Goal: Task Accomplishment & Management: Complete application form

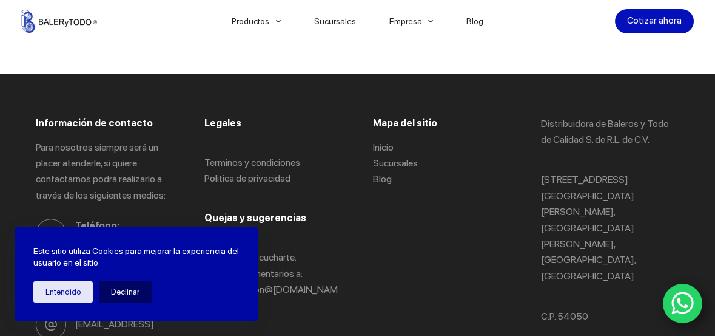
scroll to position [2713, 0]
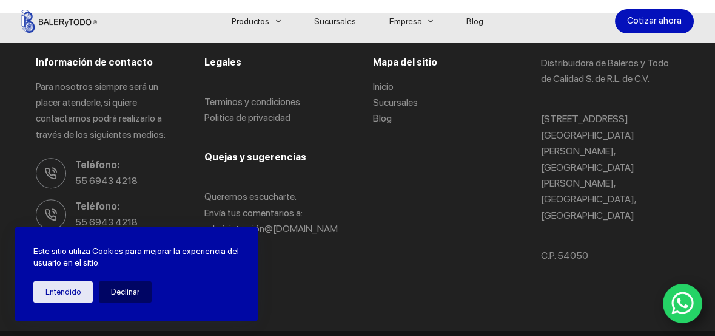
click at [138, 240] on span "Correo Electrónico:" at bounding box center [124, 248] width 99 height 16
click at [73, 296] on button "Entendido" at bounding box center [62, 291] width 59 height 21
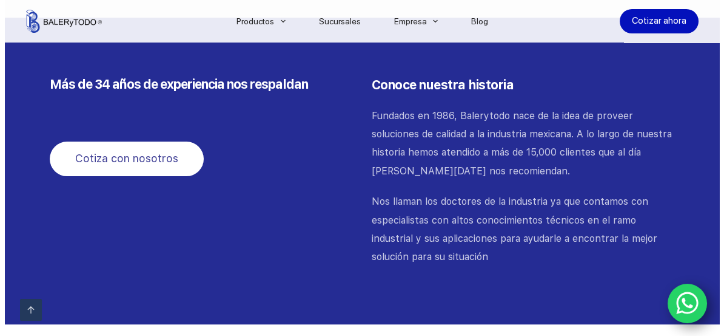
scroll to position [1439, 0]
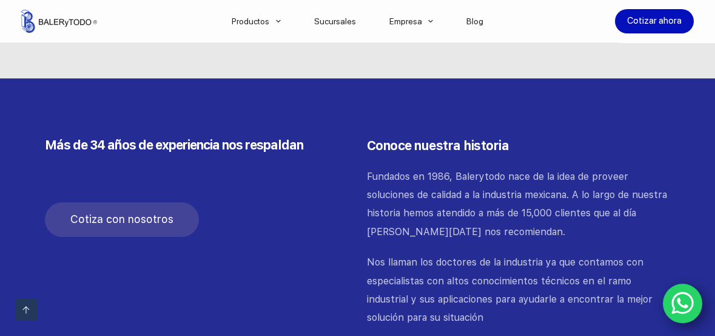
click at [103, 211] on span "Cotiza con nosotros" at bounding box center [121, 220] width 103 height 18
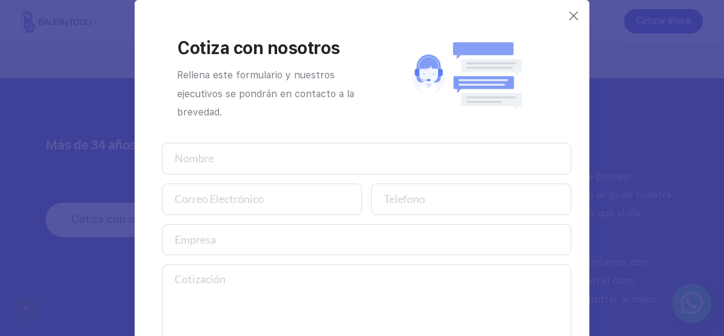
click at [255, 161] on input "text" at bounding box center [367, 159] width 410 height 32
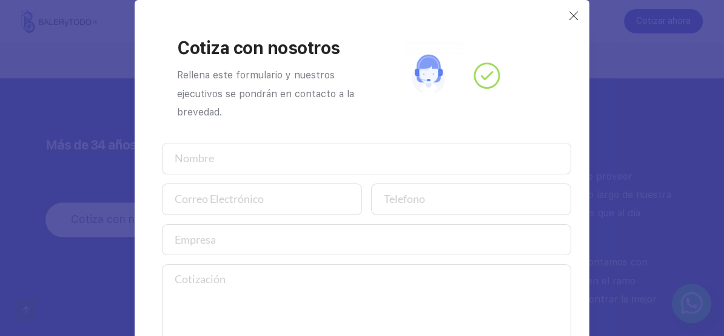
type input "e"
type input "[PERSON_NAME]"
click at [261, 203] on input "email" at bounding box center [262, 199] width 200 height 32
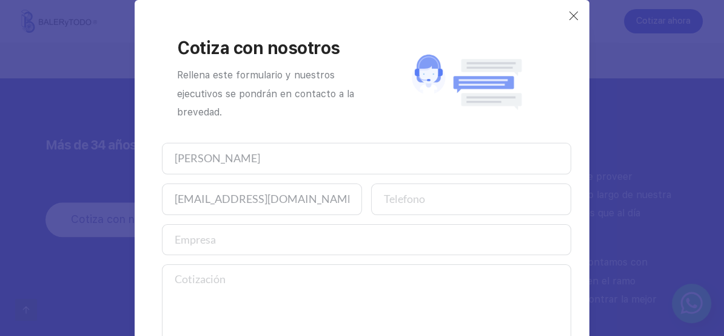
type input "[EMAIL_ADDRESS][DOMAIN_NAME]"
click at [414, 198] on input "number" at bounding box center [471, 199] width 200 height 32
type input "5636541627"
click at [309, 240] on input "text" at bounding box center [367, 240] width 410 height 32
type input "C"
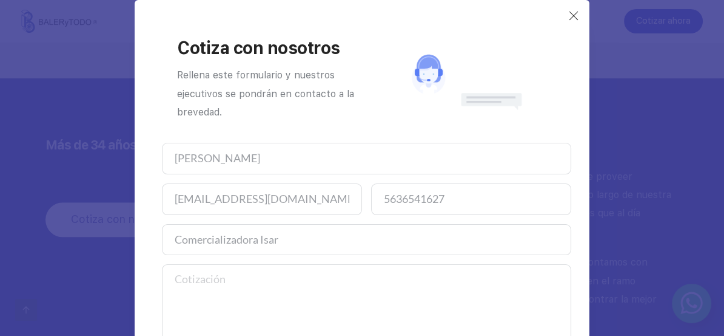
scroll to position [61, 0]
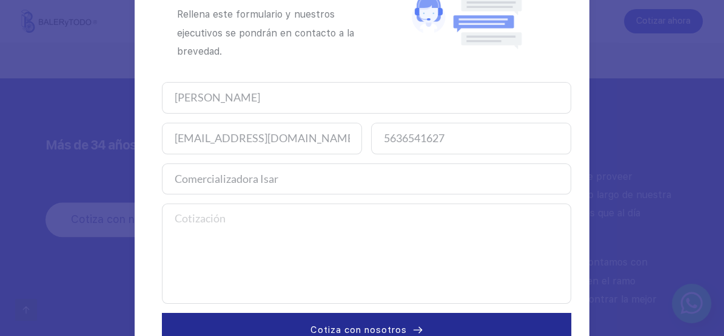
type input "Comercializadora Isar"
click at [269, 220] on textarea at bounding box center [367, 253] width 410 height 100
type textarea "b"
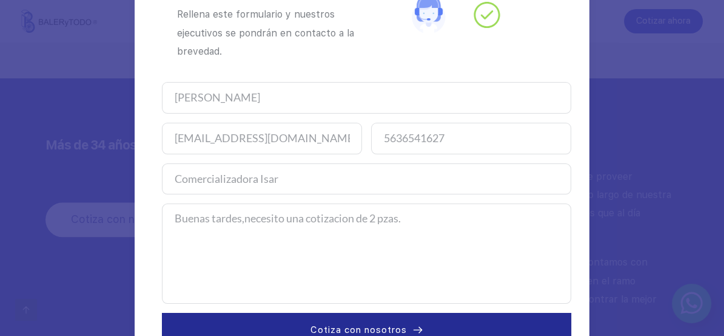
click at [232, 219] on textarea "Buenas tardes,necesito una cotizacion de 2 pzas." at bounding box center [367, 253] width 410 height 100
click at [332, 223] on textarea "Buenas tardes, necesitó una cotizacion de 2 pzas." at bounding box center [367, 253] width 410 height 100
click at [170, 232] on textarea "Buenas tardes, necesitó una cotización de 2 pzas." at bounding box center [367, 253] width 410 height 100
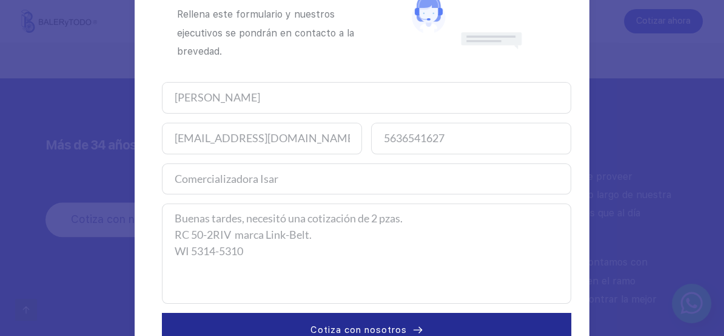
drag, startPoint x: 229, startPoint y: 233, endPoint x: 211, endPoint y: 234, distance: 18.2
click at [211, 234] on textarea "Buenas tardes, necesitó una cotización de 2 pzas. RC 50-2RIV marca Link-Belt. W…" at bounding box center [367, 253] width 410 height 100
click at [294, 240] on textarea "Buenas tardes, necesitó una cotización de 2 pzas. RC 50-2 marca Link-Belt. WI 5…" at bounding box center [367, 253] width 410 height 100
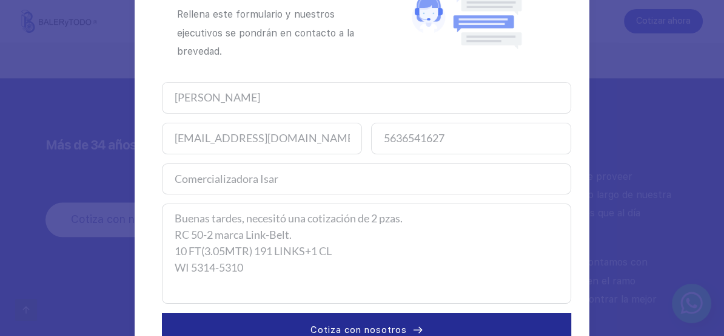
scroll to position [98, 0]
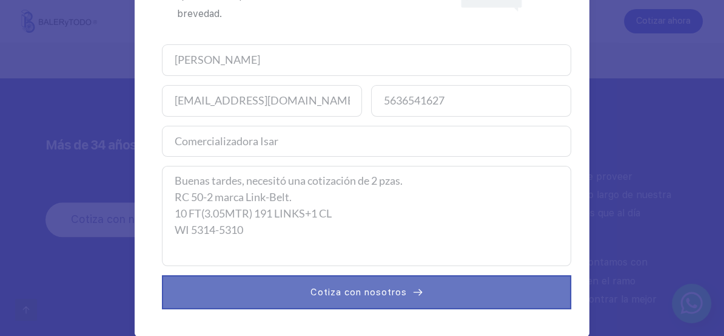
type textarea "Buenas tardes, necesitó una cotización de 2 pzas. RC 50-2 marca Link-Belt. 10 F…"
click at [368, 295] on span "Cotiza con nosotros" at bounding box center [359, 292] width 96 height 15
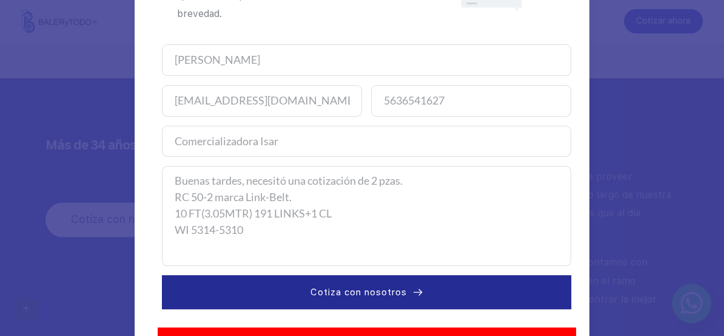
scroll to position [143, 0]
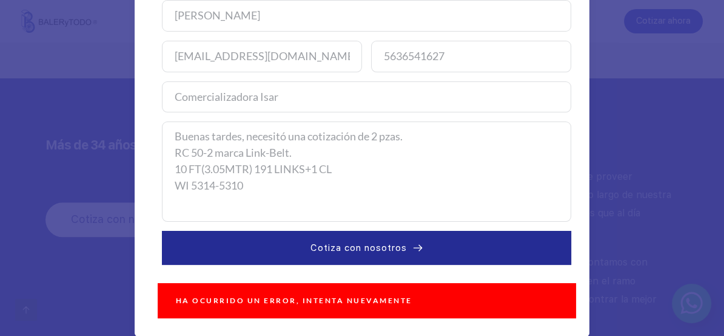
click at [413, 303] on div "Ha ocurrido un error, intenta nuevamente" at bounding box center [367, 300] width 419 height 35
click at [370, 194] on textarea "Buenas tardes, necesitó una cotización de 2 pzas. RC 50-2 marca Link-Belt. 10 F…" at bounding box center [367, 171] width 410 height 100
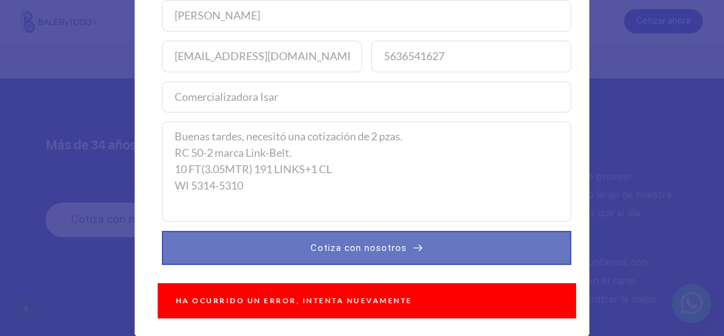
click at [404, 249] on button "Cotiza con nosotros" at bounding box center [367, 248] width 410 height 34
click at [414, 246] on use at bounding box center [418, 248] width 9 height 7
click at [385, 248] on span "Cotiza con nosotros" at bounding box center [359, 247] width 96 height 15
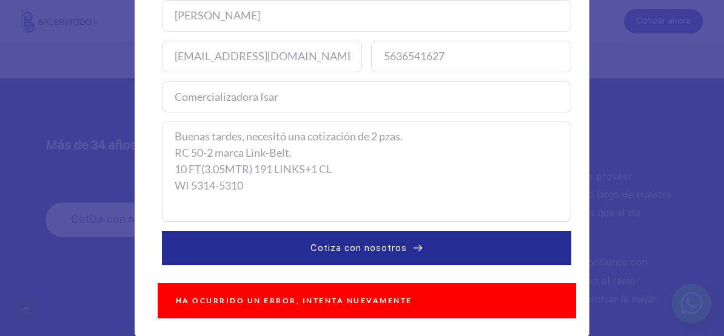
click at [388, 299] on div "Ha ocurrido un error, intenta nuevamente" at bounding box center [367, 300] width 419 height 35
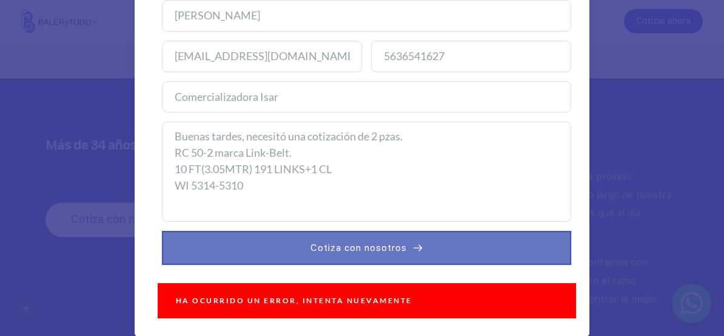
click at [382, 245] on span "Cotiza con nosotros" at bounding box center [359, 247] width 96 height 15
click at [435, 245] on button "Cotiza con nosotros" at bounding box center [367, 248] width 410 height 34
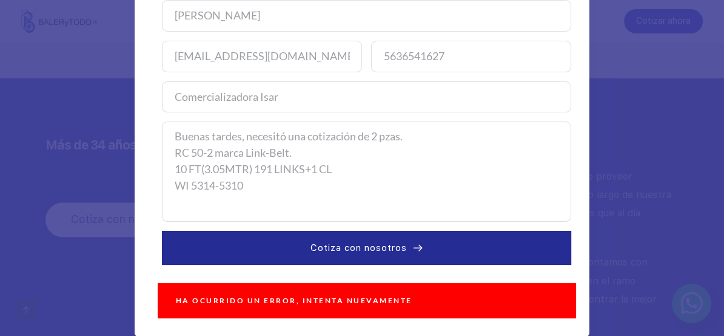
click at [318, 302] on div "Ha ocurrido un error, intenta nuevamente" at bounding box center [367, 300] width 419 height 35
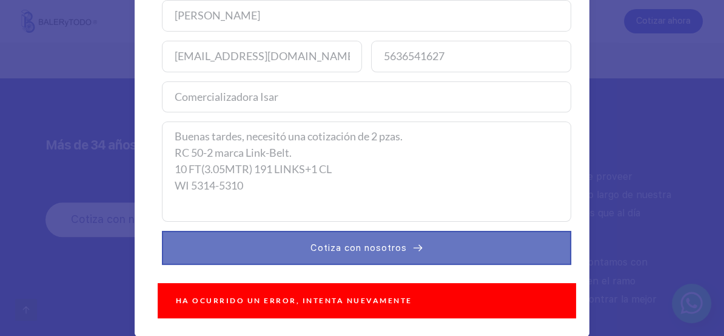
click at [373, 255] on button "Cotiza con nosotros" at bounding box center [367, 248] width 410 height 34
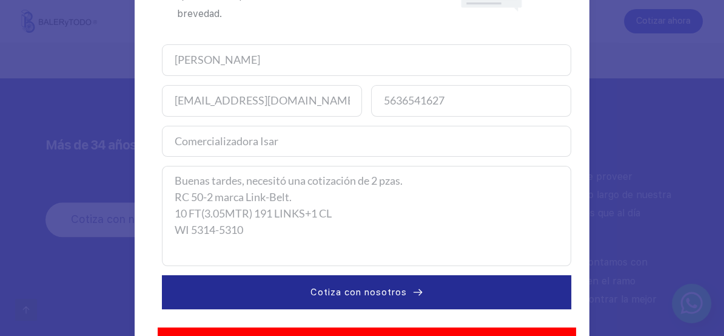
scroll to position [0, 0]
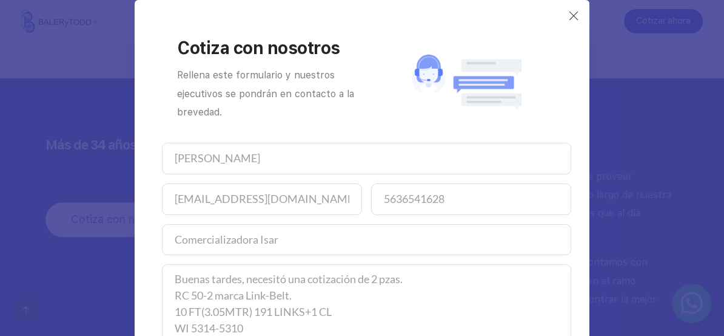
type input "5636541628"
click at [550, 193] on input "5636541628" at bounding box center [471, 199] width 200 height 32
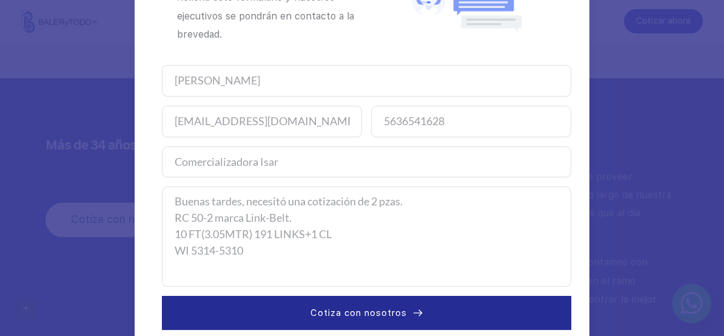
scroll to position [143, 0]
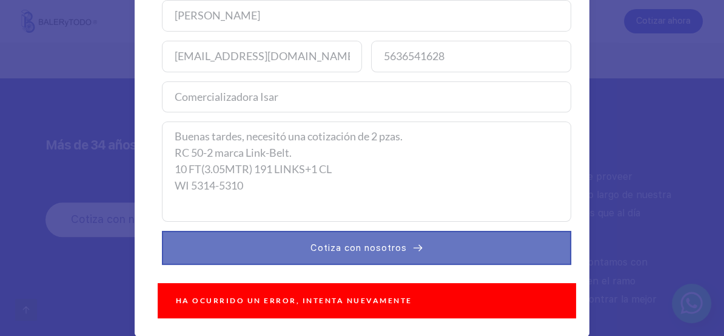
click at [390, 245] on span "Cotiza con nosotros" at bounding box center [359, 247] width 96 height 15
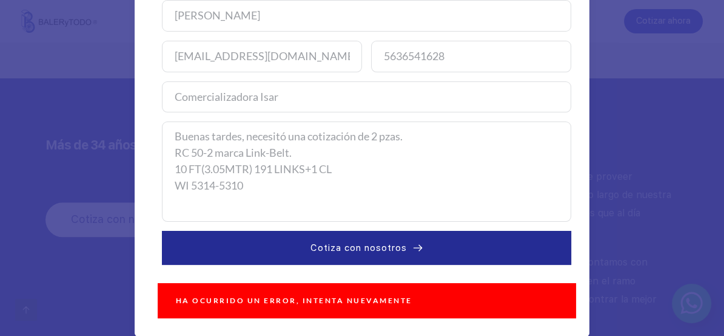
drag, startPoint x: 168, startPoint y: 135, endPoint x: 353, endPoint y: 186, distance: 191.9
click at [353, 186] on textarea "Buenas tardes, necesitó una cotización de 2 pzas. RC 50-2 marca Link-Belt. 10 F…" at bounding box center [367, 171] width 410 height 100
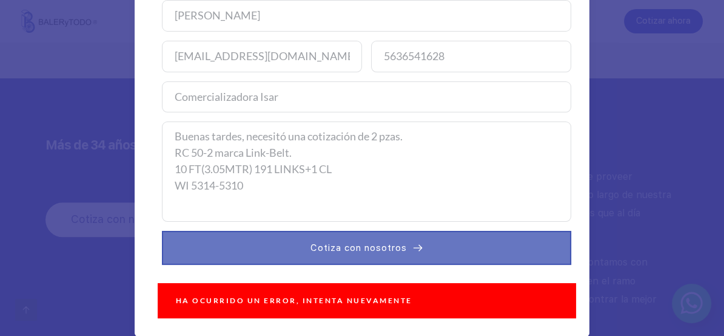
click at [379, 256] on button "Cotiza con nosotros" at bounding box center [367, 248] width 410 height 34
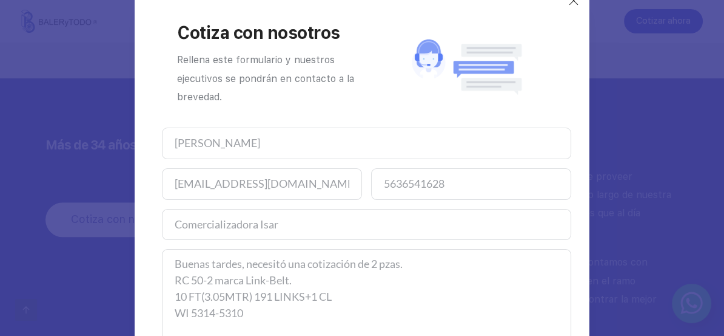
scroll to position [0, 0]
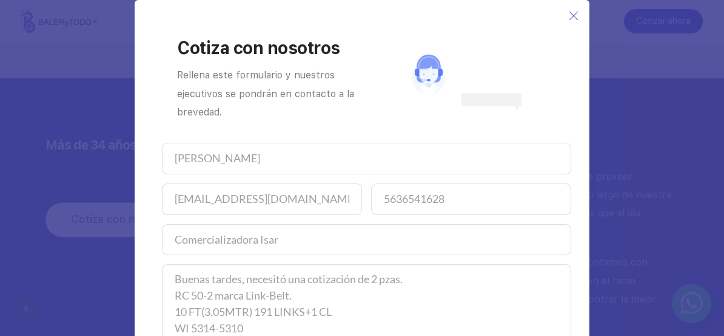
click at [572, 18] on icon at bounding box center [574, 16] width 10 height 10
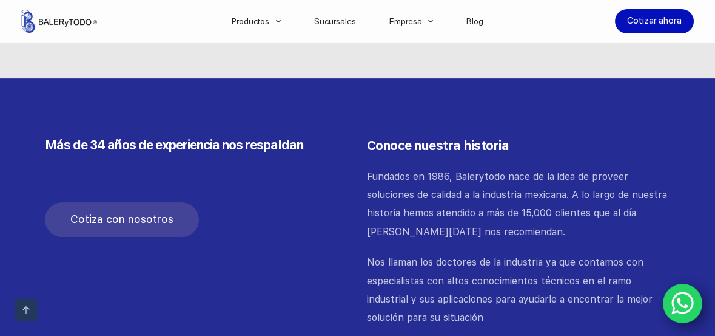
click at [138, 211] on span "Cotiza con nosotros" at bounding box center [121, 220] width 103 height 18
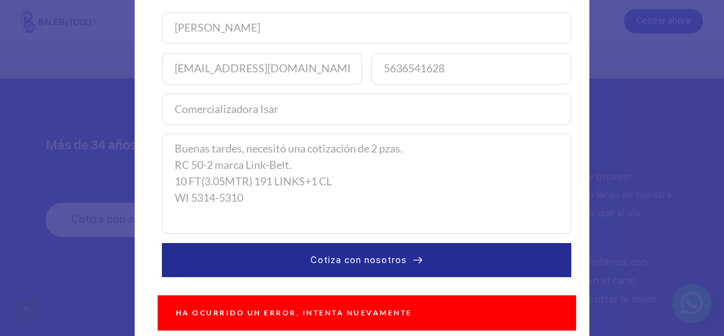
scroll to position [143, 0]
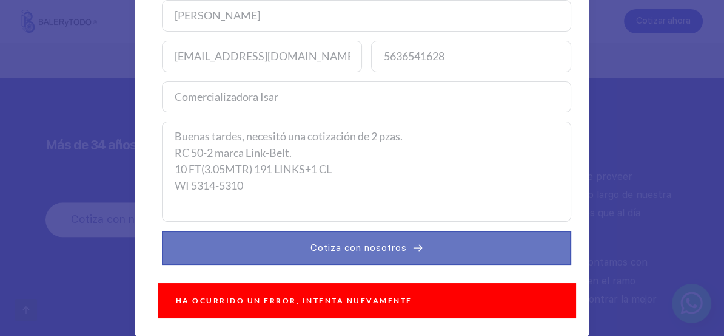
click at [340, 246] on span "Cotiza con nosotros" at bounding box center [359, 247] width 96 height 15
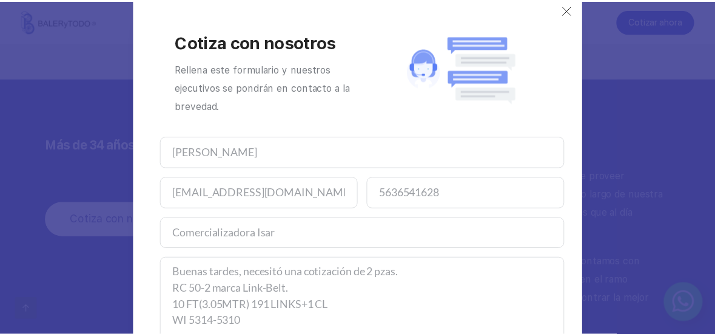
scroll to position [0, 0]
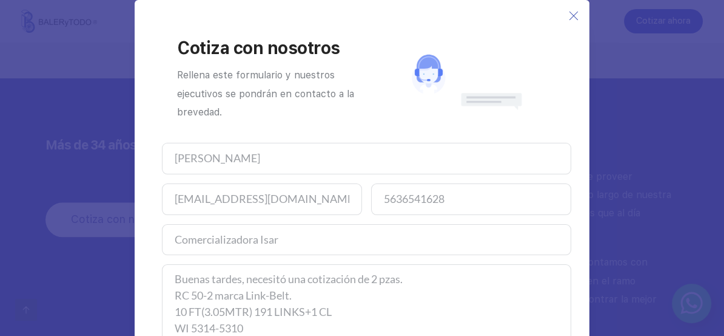
click at [569, 11] on icon at bounding box center [574, 16] width 10 height 10
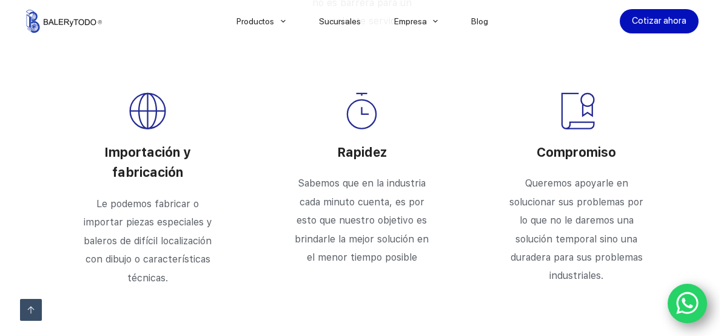
scroll to position [2349, 0]
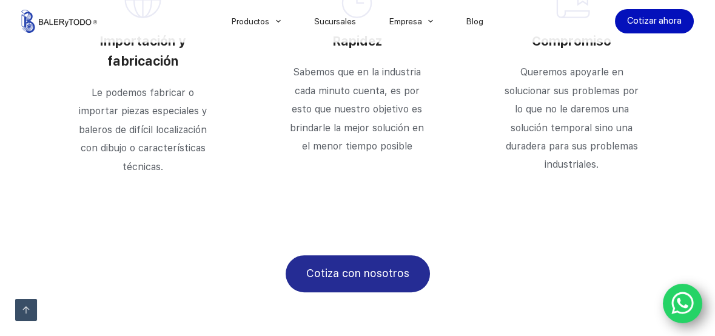
click at [336, 265] on span "Cotiza con nosotros" at bounding box center [357, 274] width 103 height 18
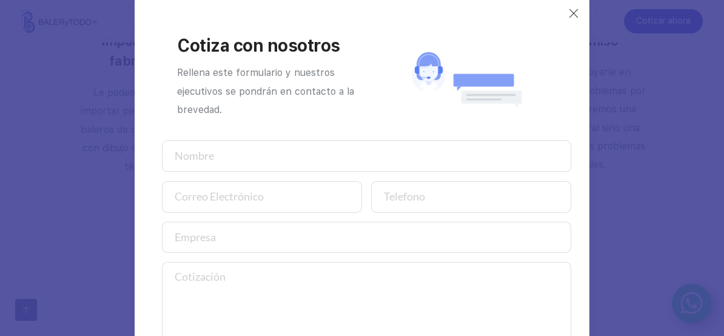
scroll to position [0, 0]
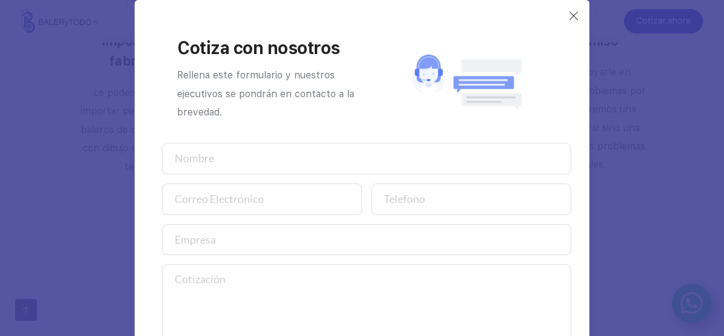
click at [290, 163] on input "text" at bounding box center [367, 159] width 410 height 32
type input "[PERSON_NAME]"
click at [316, 206] on input "email" at bounding box center [262, 199] width 200 height 32
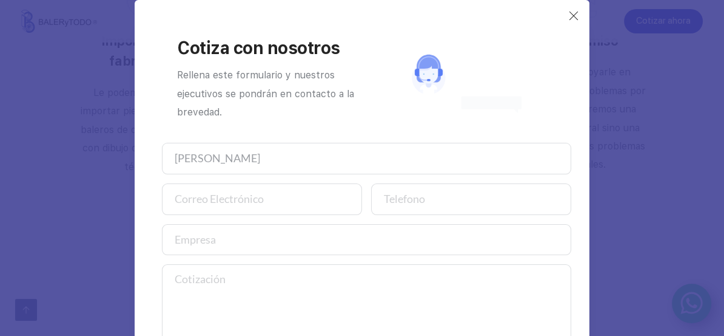
type input "E"
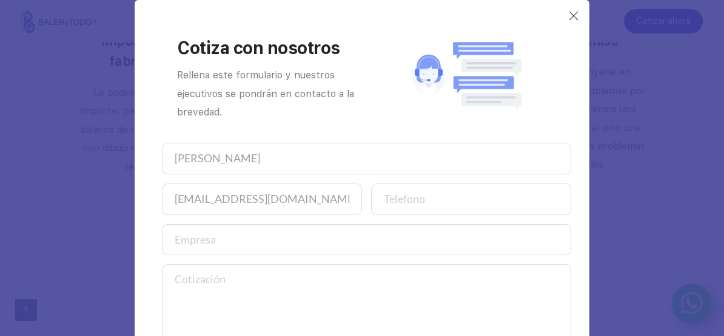
type input "[EMAIL_ADDRESS][DOMAIN_NAME]"
click at [384, 198] on input "number" at bounding box center [471, 199] width 200 height 32
type input "5636541627"
click at [213, 237] on input "text" at bounding box center [367, 240] width 410 height 32
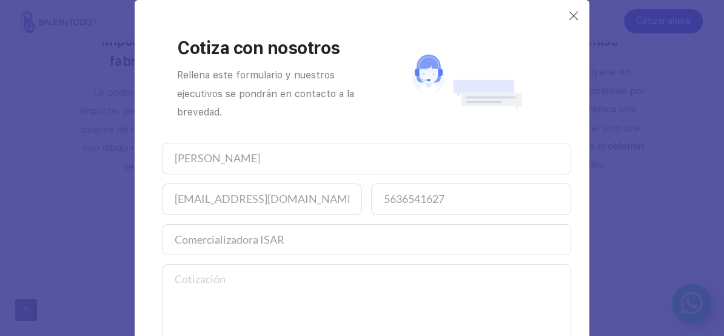
scroll to position [98, 0]
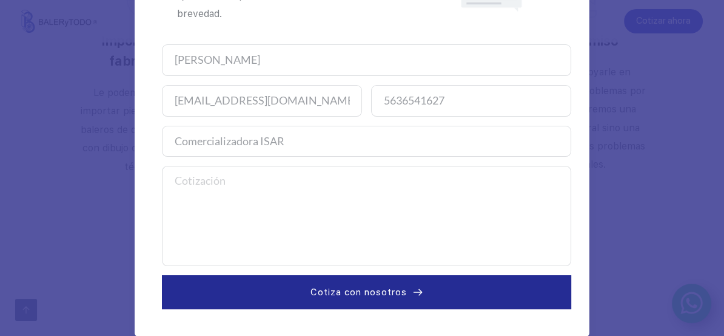
type input "Comercializadora ISAR"
click at [229, 179] on textarea at bounding box center [367, 216] width 410 height 100
paste textarea "Buenas tardes, necesitó una cotización de 2 pzas. RC 50-2 marca Link-Belt. 10 F…"
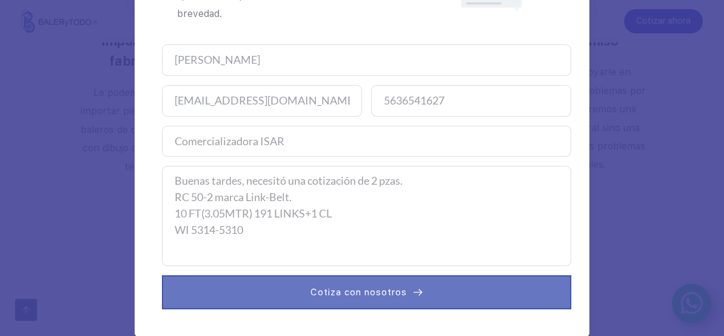
type textarea "Buenas tardes, necesitó una cotización de 2 pzas. RC 50-2 marca Link-Belt. 10 F…"
click at [349, 290] on span "Cotiza con nosotros" at bounding box center [359, 292] width 96 height 15
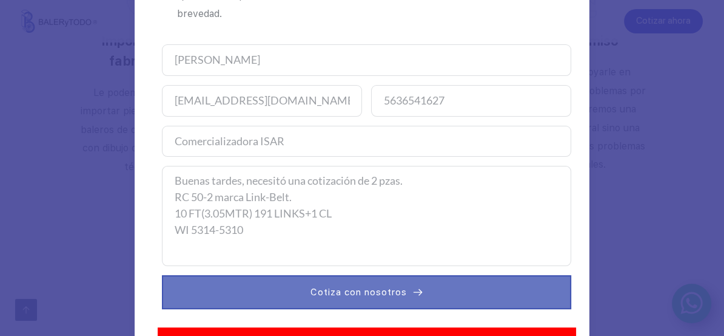
click at [349, 290] on span "Cotiza con nosotros" at bounding box center [359, 292] width 96 height 15
